Goal: Task Accomplishment & Management: Manage account settings

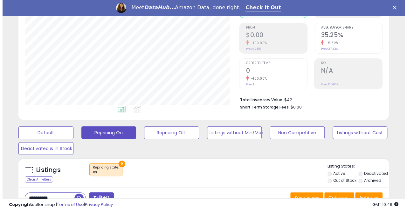
scroll to position [95, 0]
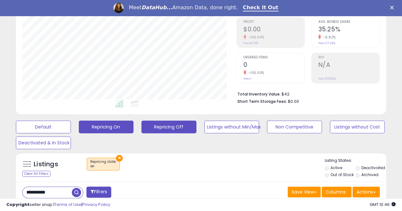
click at [158, 130] on button "Repricing Off" at bounding box center [168, 127] width 55 height 13
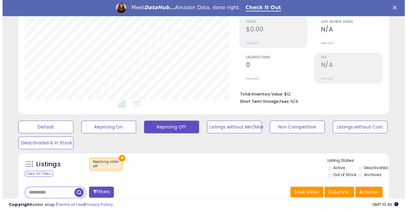
scroll to position [130, 214]
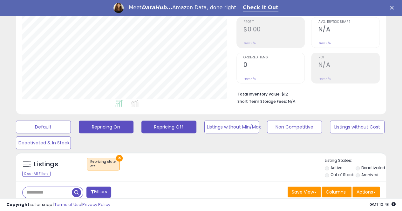
click at [118, 131] on button "Repricing On" at bounding box center [106, 127] width 55 height 13
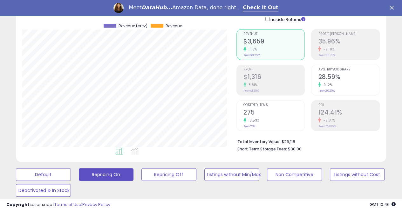
scroll to position [32, 0]
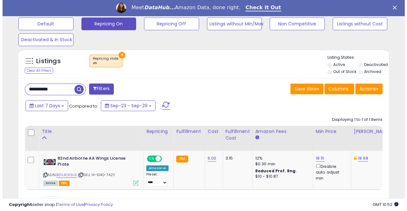
scroll to position [167, 0]
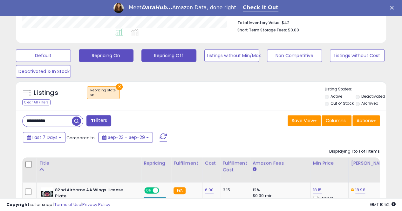
click at [184, 54] on button "Repricing Off" at bounding box center [168, 55] width 55 height 13
click at [119, 59] on button "Repricing On" at bounding box center [106, 55] width 55 height 13
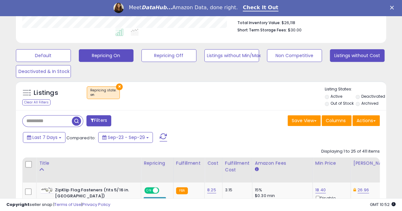
click at [347, 58] on button "Listings without Cost" at bounding box center [357, 55] width 55 height 13
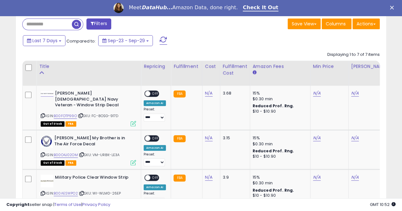
scroll to position [274, 0]
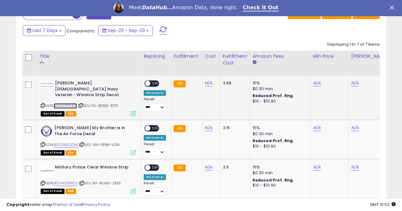
click at [64, 103] on link "B00FOTP99O" at bounding box center [65, 105] width 23 height 5
click at [207, 83] on link "N/A" at bounding box center [209, 83] width 8 height 6
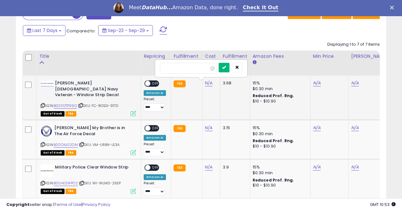
type input "****"
click at [226, 67] on icon "submit" at bounding box center [224, 67] width 4 height 4
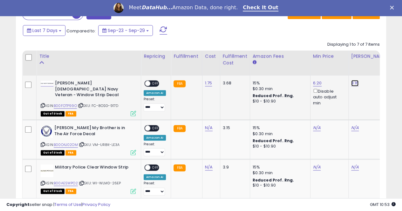
click at [352, 83] on link "8.16" at bounding box center [355, 83] width 8 height 6
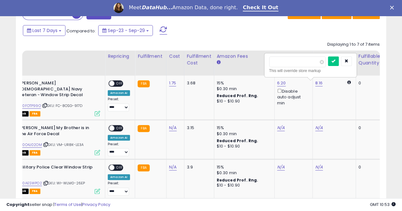
type input "*"
type input "*****"
click at [339, 58] on button "submit" at bounding box center [333, 62] width 11 height 10
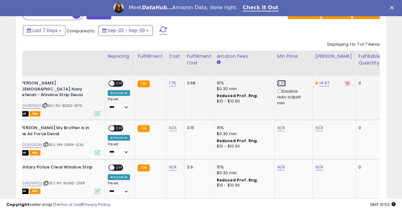
click at [280, 84] on link "6.20" at bounding box center [281, 83] width 9 height 6
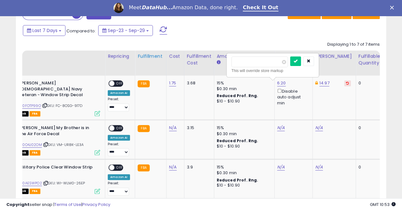
type input "*"
type input "*****"
click at [297, 59] on icon "submit" at bounding box center [296, 61] width 4 height 4
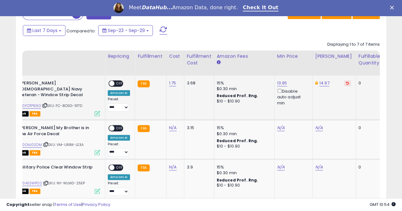
click at [115, 83] on span "OFF" at bounding box center [119, 83] width 10 height 5
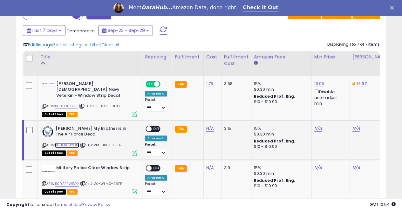
click at [70, 143] on link "B00O4J02OM" at bounding box center [67, 145] width 24 height 5
click at [210, 125] on link "N/A" at bounding box center [210, 128] width 8 height 6
type input "****"
click at [227, 106] on icon "submit" at bounding box center [225, 107] width 4 height 4
click at [314, 125] on link "4.55" at bounding box center [318, 128] width 9 height 6
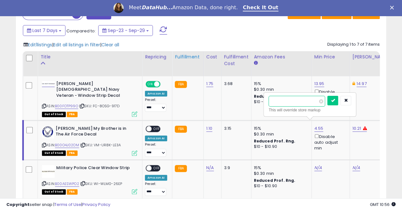
type input "*"
type input "****"
click at [334, 100] on icon "submit" at bounding box center [333, 100] width 4 height 4
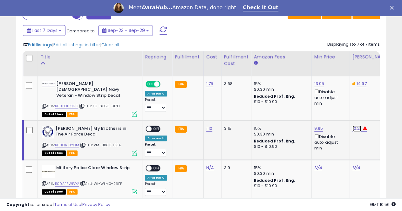
click at [353, 125] on link "10.21" at bounding box center [356, 128] width 9 height 6
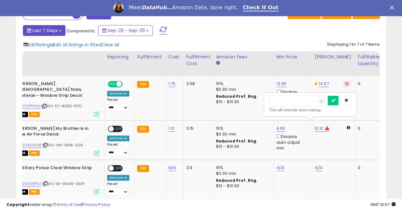
type input "*"
type input "****"
click at [338, 101] on button "submit" at bounding box center [333, 101] width 11 height 10
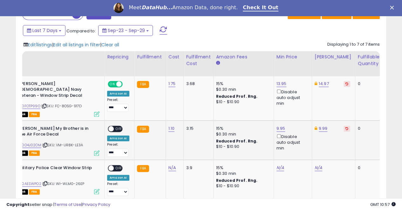
scroll to position [0, 0]
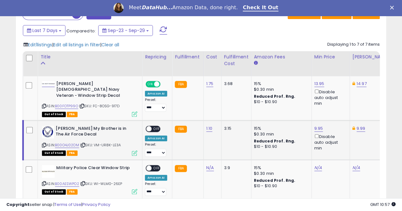
click at [151, 126] on span at bounding box center [148, 128] width 5 height 5
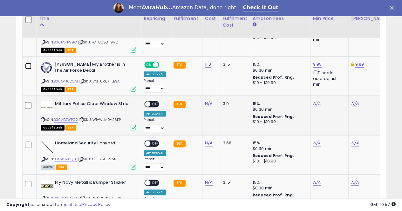
scroll to position [369, 0]
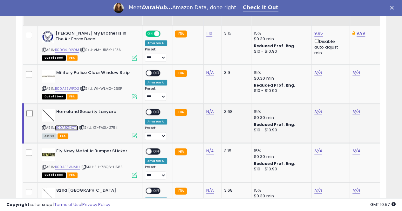
click at [68, 125] on link "B00A9ZHQTE" at bounding box center [66, 127] width 23 height 5
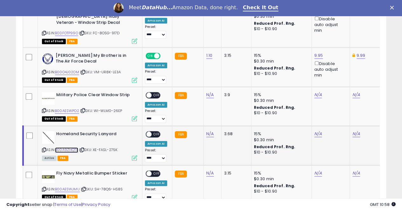
scroll to position [337, 0]
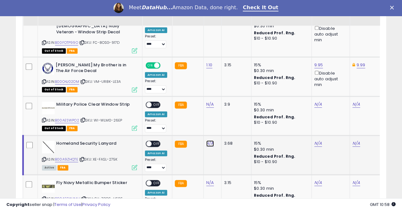
click at [209, 140] on link "N/A" at bounding box center [210, 143] width 8 height 6
type input "****"
click at [227, 122] on icon "submit" at bounding box center [225, 121] width 4 height 4
click at [355, 140] on link "11.90" at bounding box center [356, 143] width 9 height 6
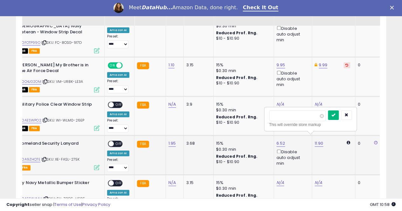
type input "*****"
click at [339, 114] on button "submit" at bounding box center [333, 116] width 11 height 10
click at [277, 140] on link "6.52" at bounding box center [280, 143] width 9 height 6
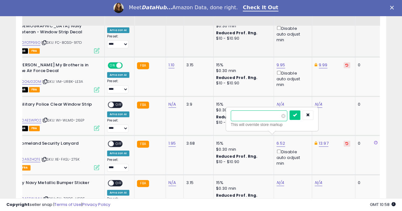
type input "*"
type input "*****"
click at [300, 112] on button "submit" at bounding box center [294, 116] width 11 height 10
click at [118, 141] on span "OFF" at bounding box center [119, 143] width 10 height 5
